Goal: Task Accomplishment & Management: Manage account settings

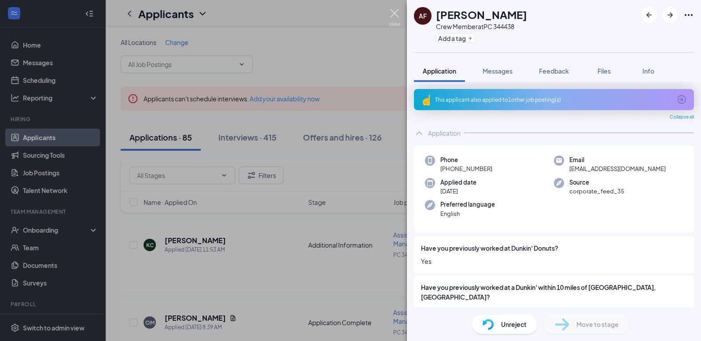
click at [395, 7] on div "AF [PERSON_NAME] Crew Member at PC 344438 Add a tag Application Messages Feedba…" at bounding box center [350, 170] width 701 height 341
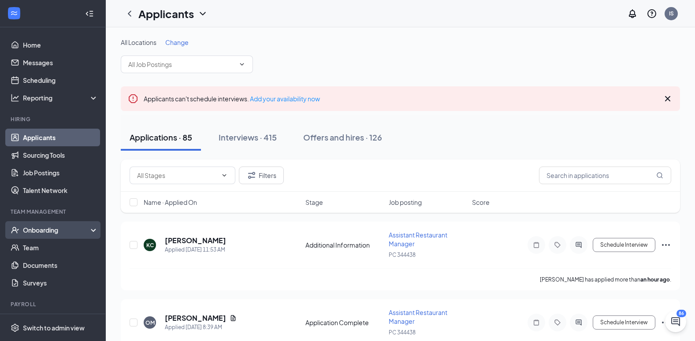
click at [56, 227] on div "Onboarding" at bounding box center [57, 230] width 68 height 9
click at [53, 245] on link "Overview" at bounding box center [60, 248] width 75 height 18
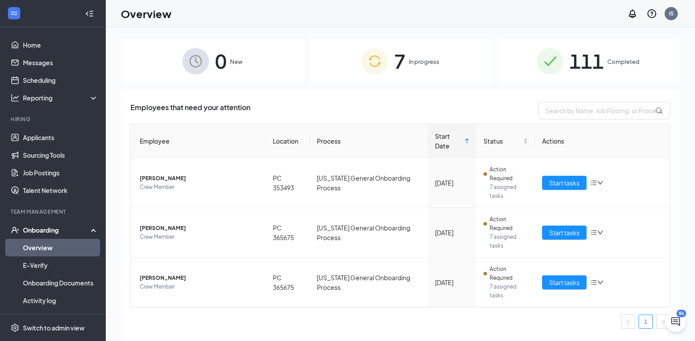
click at [364, 59] on img at bounding box center [374, 61] width 26 height 26
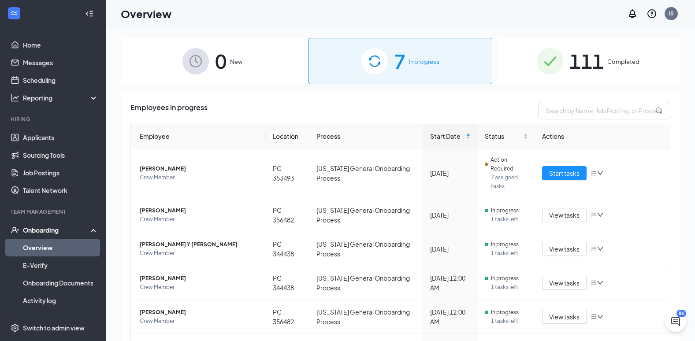
click at [580, 70] on span "111" at bounding box center [586, 61] width 34 height 30
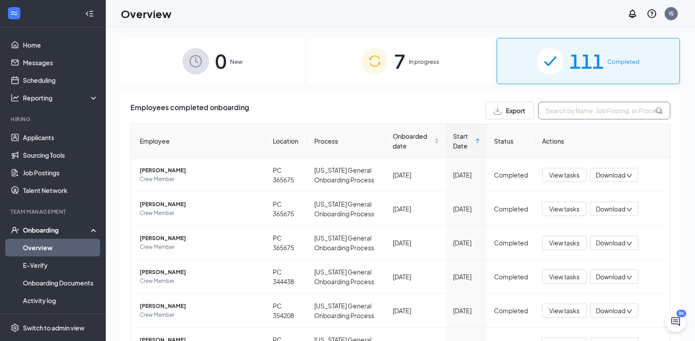
click at [560, 111] on input "text" at bounding box center [604, 111] width 132 height 18
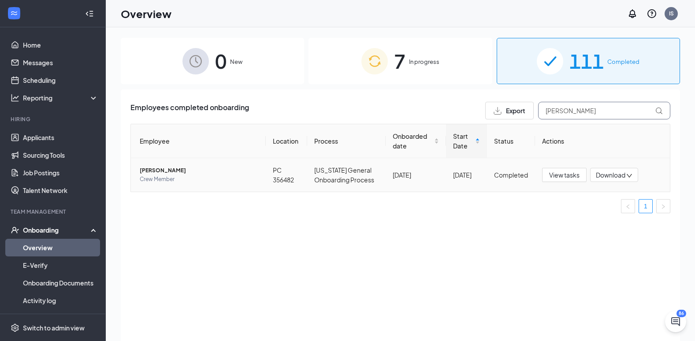
type input "[PERSON_NAME]"
click at [156, 167] on td "[PERSON_NAME] Crew Member" at bounding box center [198, 174] width 135 height 33
click at [157, 169] on span "[PERSON_NAME]" at bounding box center [199, 170] width 119 height 9
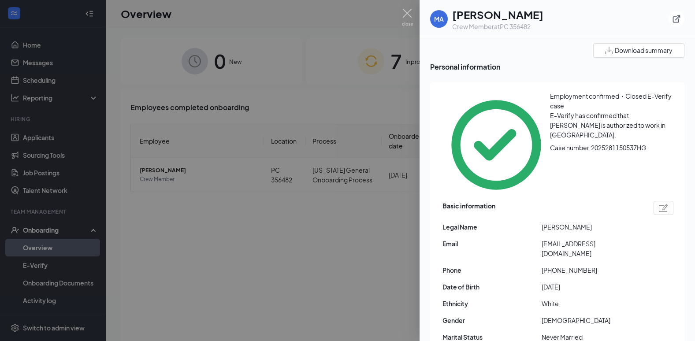
scroll to position [44, 0]
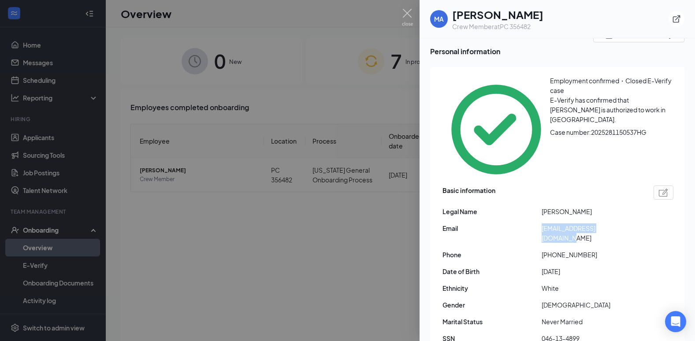
drag, startPoint x: 541, startPoint y: 174, endPoint x: 625, endPoint y: 179, distance: 84.7
click at [625, 223] on div "Email [EMAIL_ADDRESS][DOMAIN_NAME]" at bounding box center [557, 232] width 231 height 19
copy div "[EMAIL_ADDRESS][DOMAIN_NAME]"
click at [405, 14] on img at bounding box center [407, 17] width 11 height 17
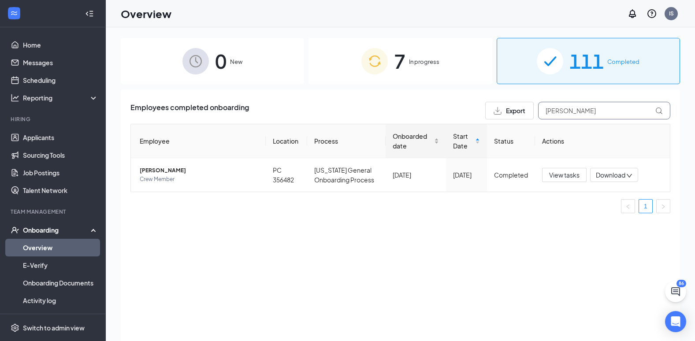
drag, startPoint x: 566, startPoint y: 113, endPoint x: 421, endPoint y: 138, distance: 147.0
click at [423, 139] on div "Employees completed onboarding Export [PERSON_NAME] Employee Location Process O…" at bounding box center [400, 161] width 540 height 119
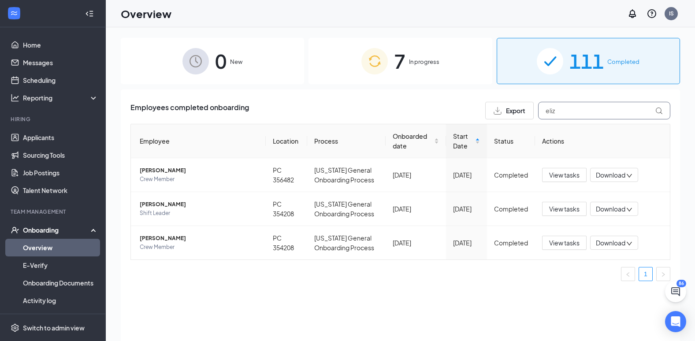
type input "eliz"
click at [397, 79] on div "7 In progress" at bounding box center [399, 61] width 183 height 46
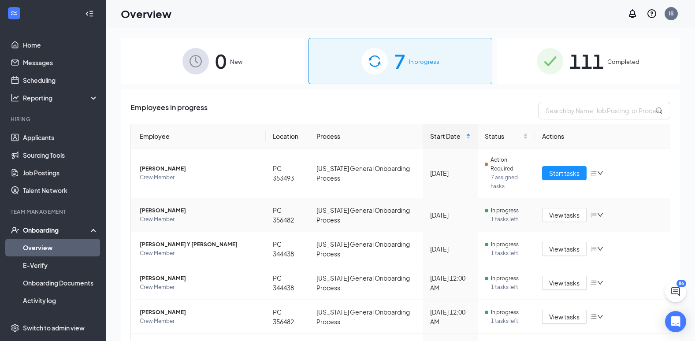
click at [178, 207] on span "[PERSON_NAME]" at bounding box center [199, 210] width 119 height 9
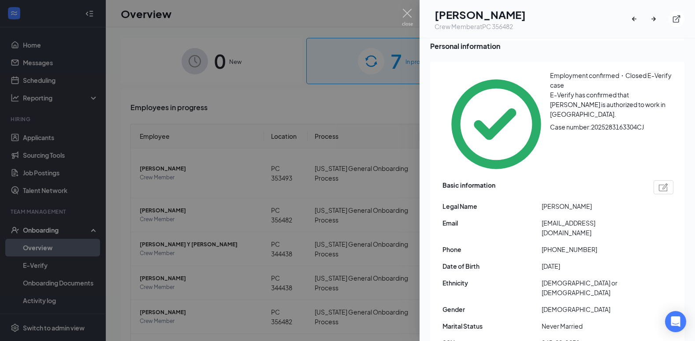
scroll to position [88, 0]
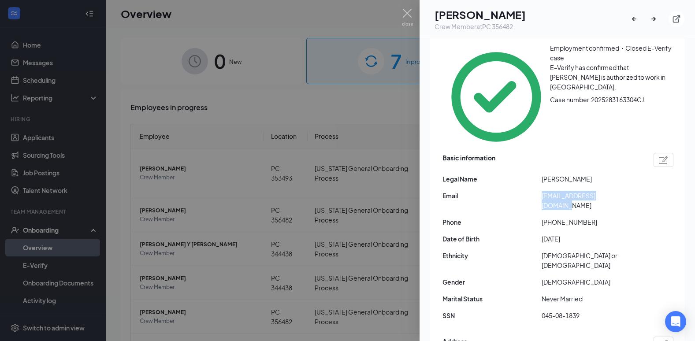
drag, startPoint x: 542, startPoint y: 154, endPoint x: 622, endPoint y: 158, distance: 79.9
click at [622, 158] on div "Basic information Legal Name [PERSON_NAME] Email [EMAIL_ADDRESS][DOMAIN_NAME] P…" at bounding box center [557, 239] width 231 height 177
copy span "[EMAIL_ADDRESS][DOMAIN_NAME]"
click at [412, 17] on img at bounding box center [407, 17] width 11 height 17
